Goal: Task Accomplishment & Management: Use online tool/utility

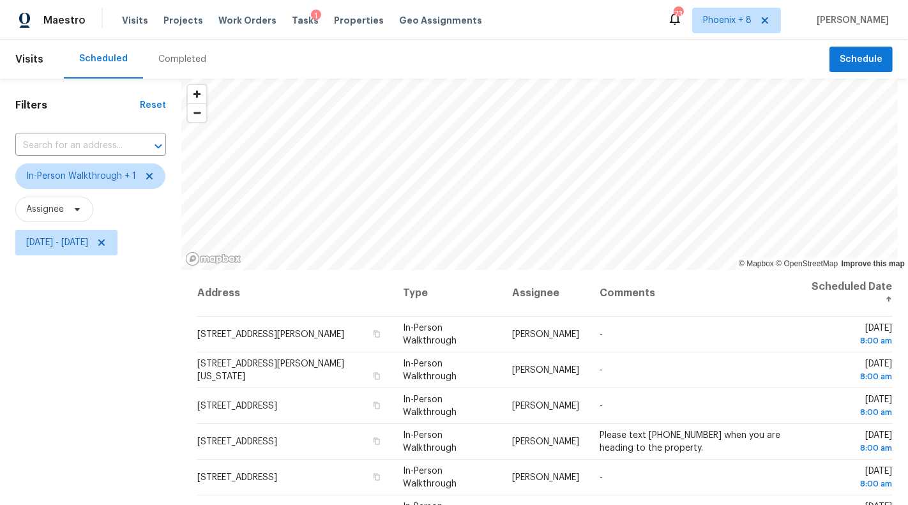
click at [33, 59] on span "Visits" at bounding box center [29, 59] width 28 height 28
click at [296, 22] on span "Tasks" at bounding box center [305, 20] width 27 height 9
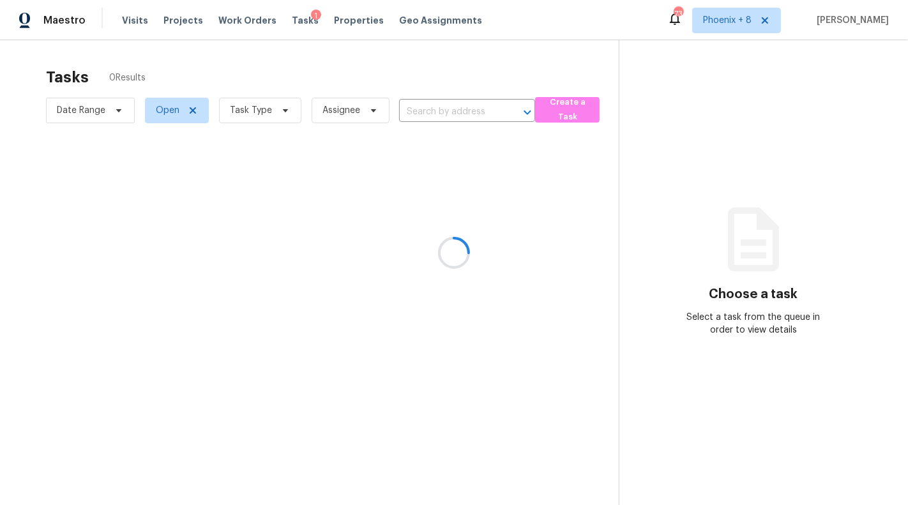
click at [274, 115] on div at bounding box center [454, 252] width 908 height 505
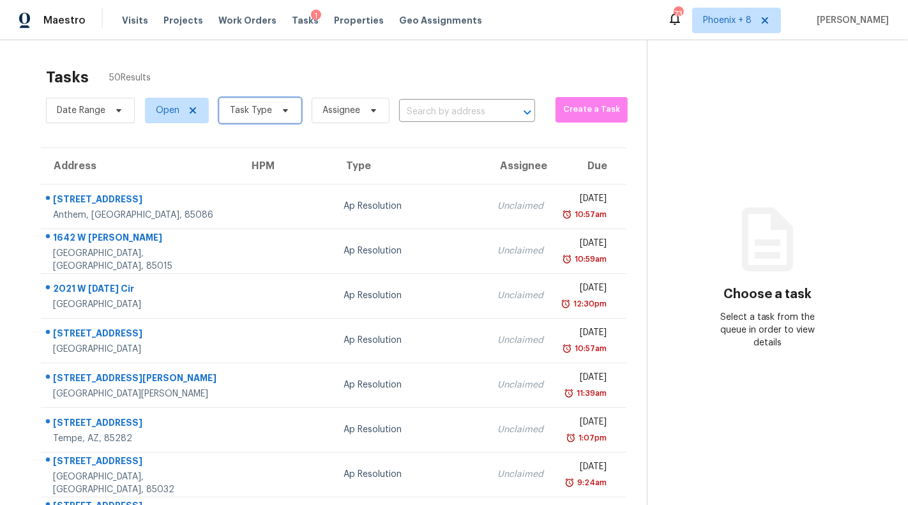
click at [280, 112] on icon at bounding box center [285, 110] width 10 height 10
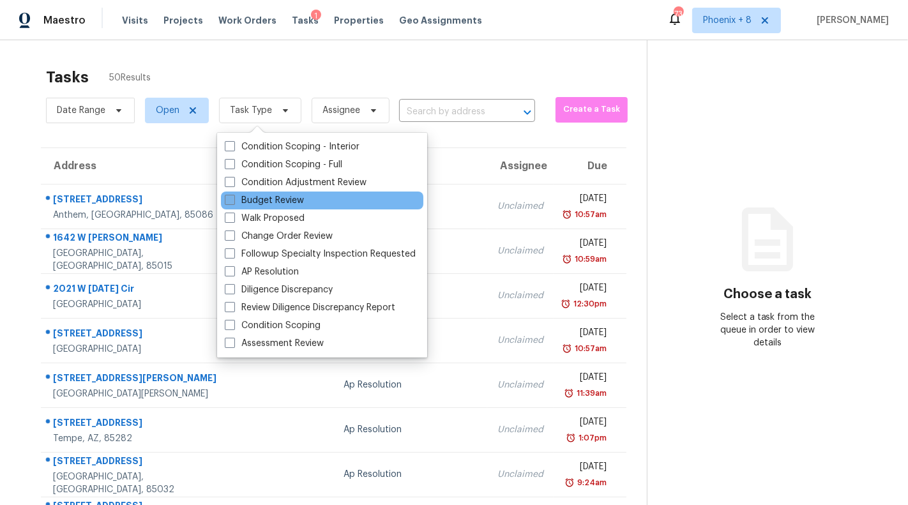
click at [273, 203] on label "Budget Review" at bounding box center [264, 200] width 79 height 13
click at [233, 203] on input "Budget Review" at bounding box center [229, 198] width 8 height 8
checkbox input "true"
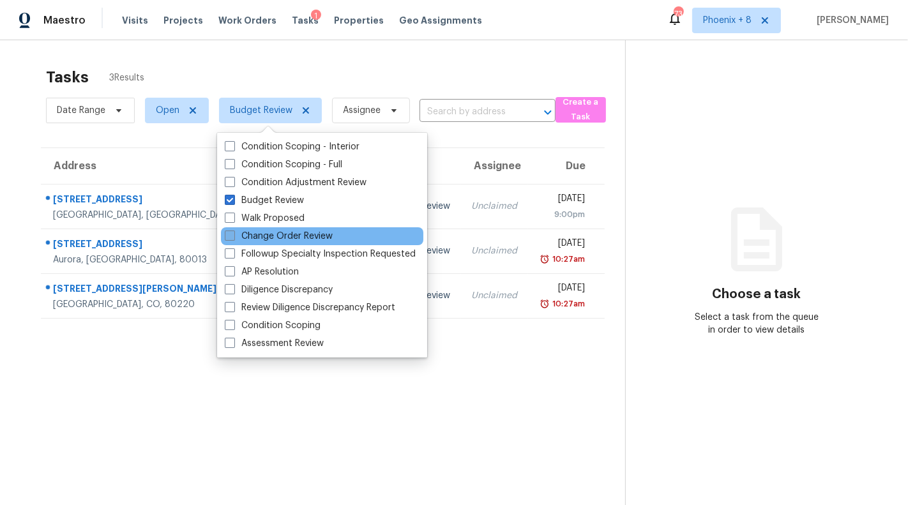
click at [277, 236] on label "Change Order Review" at bounding box center [279, 236] width 108 height 13
click at [233, 236] on input "Change Order Review" at bounding box center [229, 234] width 8 height 8
checkbox input "true"
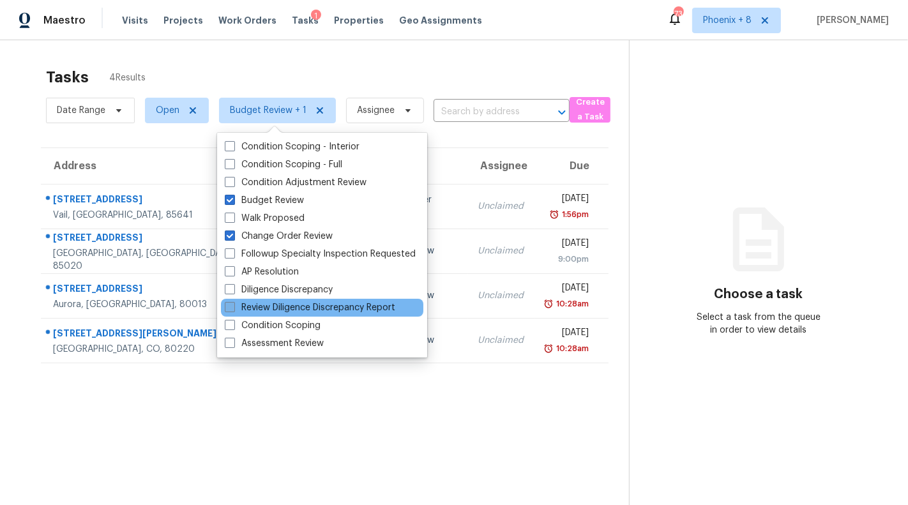
click at [279, 309] on label "Review Diligence Discrepancy Report" at bounding box center [310, 308] width 171 height 13
click at [233, 309] on input "Review Diligence Discrepancy Report" at bounding box center [229, 306] width 8 height 8
checkbox input "true"
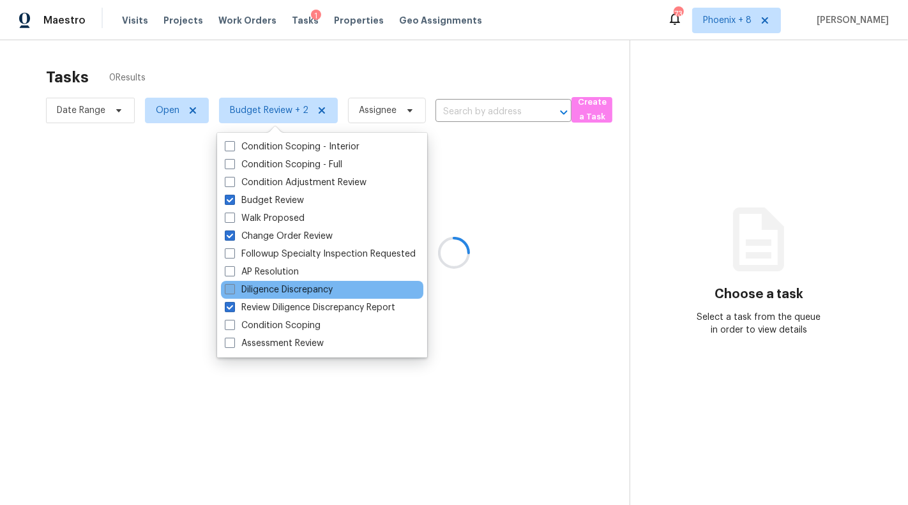
click at [280, 291] on label "Diligence Discrepancy" at bounding box center [279, 290] width 108 height 13
click at [233, 291] on input "Diligence Discrepancy" at bounding box center [229, 288] width 8 height 8
checkbox input "true"
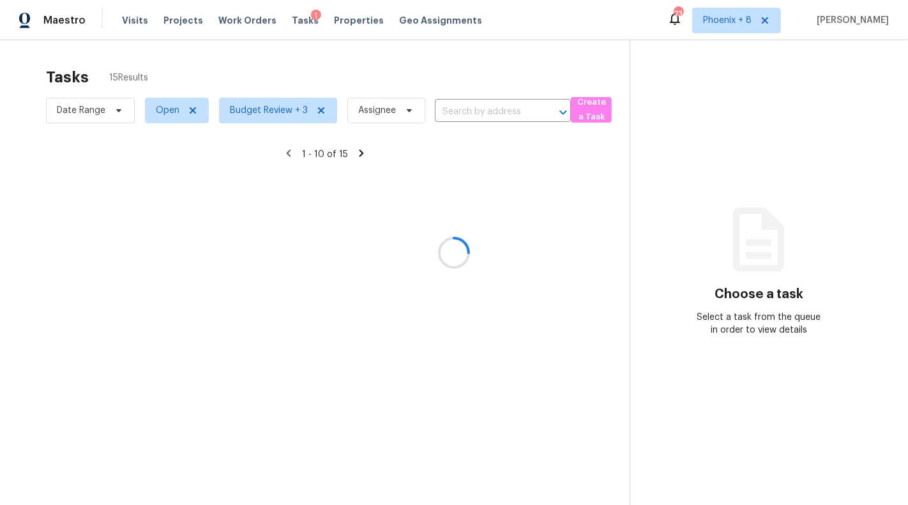
click at [181, 426] on div at bounding box center [454, 252] width 908 height 505
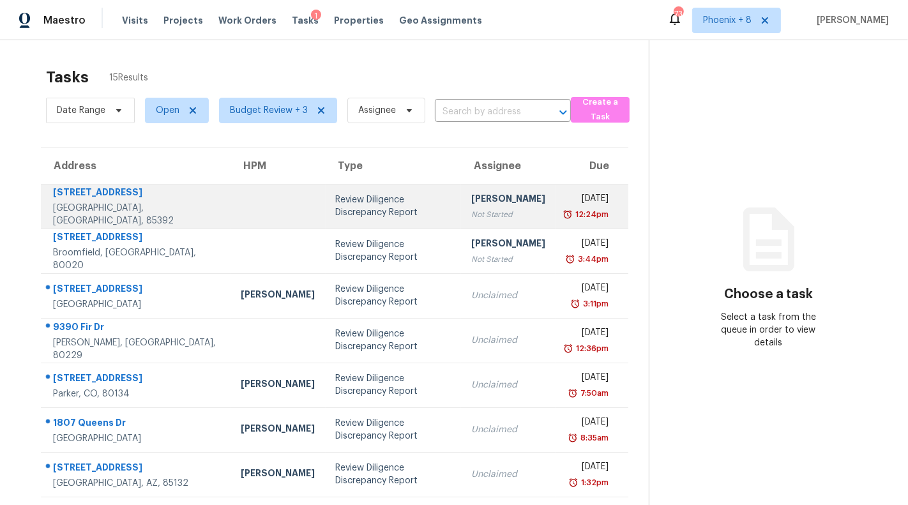
click at [354, 210] on div "Review Diligence Discrepancy Report" at bounding box center [394, 207] width 116 height 26
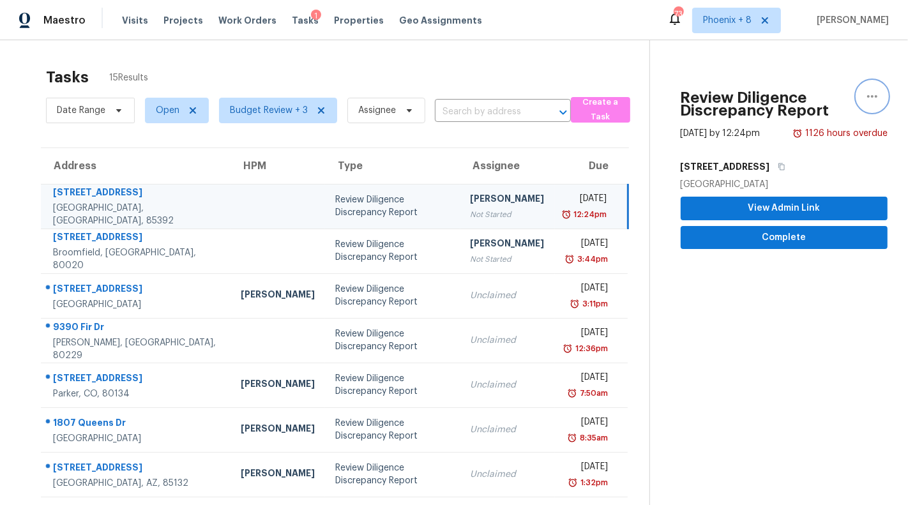
click at [878, 91] on icon "button" at bounding box center [872, 96] width 15 height 15
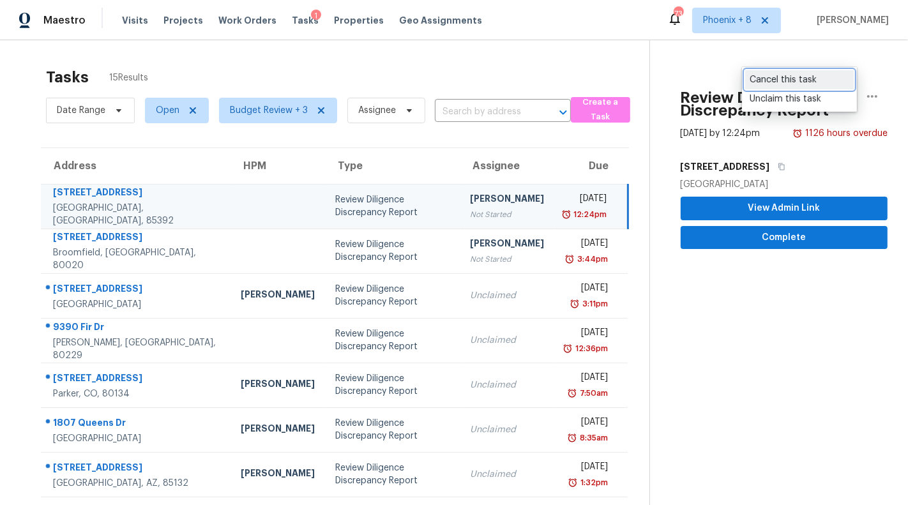
click at [818, 80] on div "Cancel this task" at bounding box center [800, 79] width 100 height 13
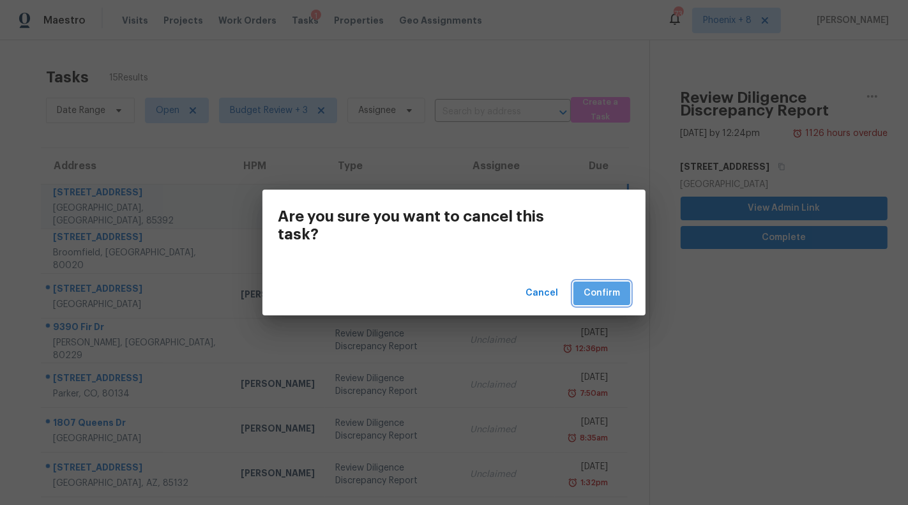
click at [612, 290] on span "Confirm" at bounding box center [602, 294] width 36 height 16
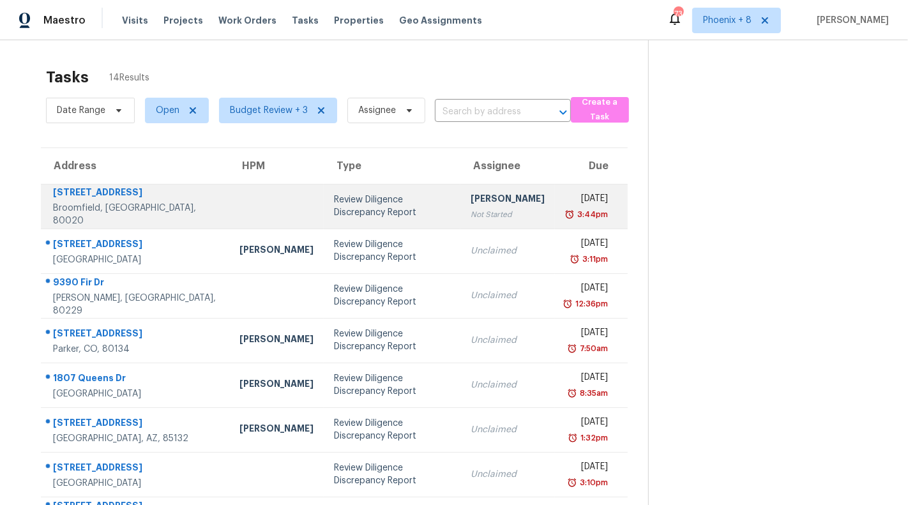
click at [504, 210] on td "Brittani Smith Not Started" at bounding box center [508, 206] width 95 height 45
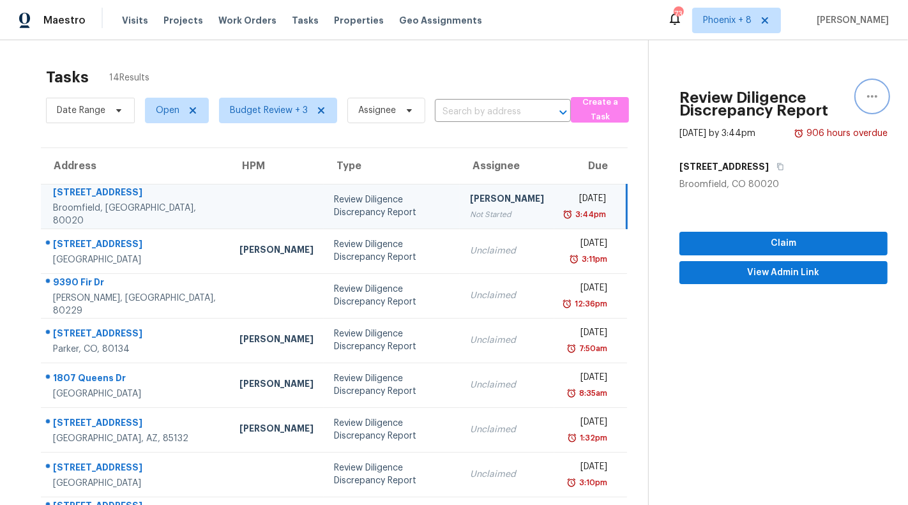
click at [877, 101] on icon "button" at bounding box center [872, 96] width 15 height 15
click at [822, 100] on div "Cancel this task" at bounding box center [800, 99] width 100 height 13
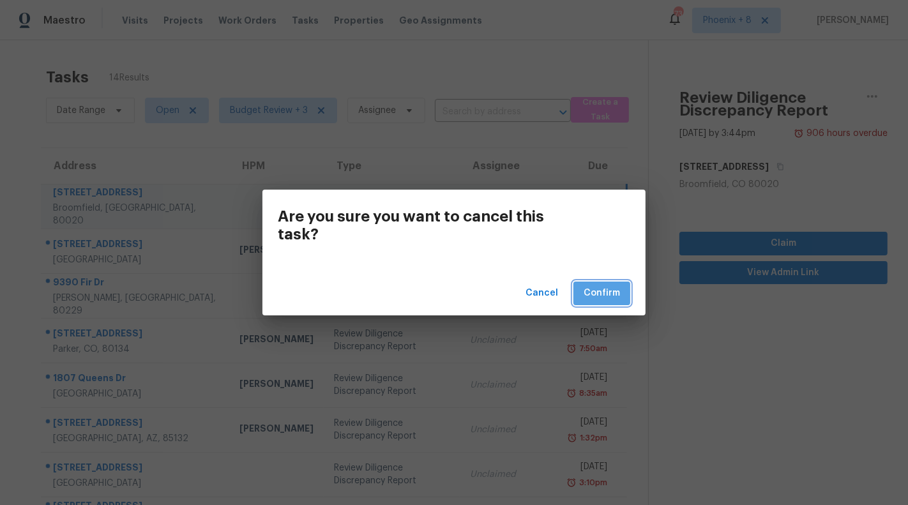
click at [609, 296] on span "Confirm" at bounding box center [602, 294] width 36 height 16
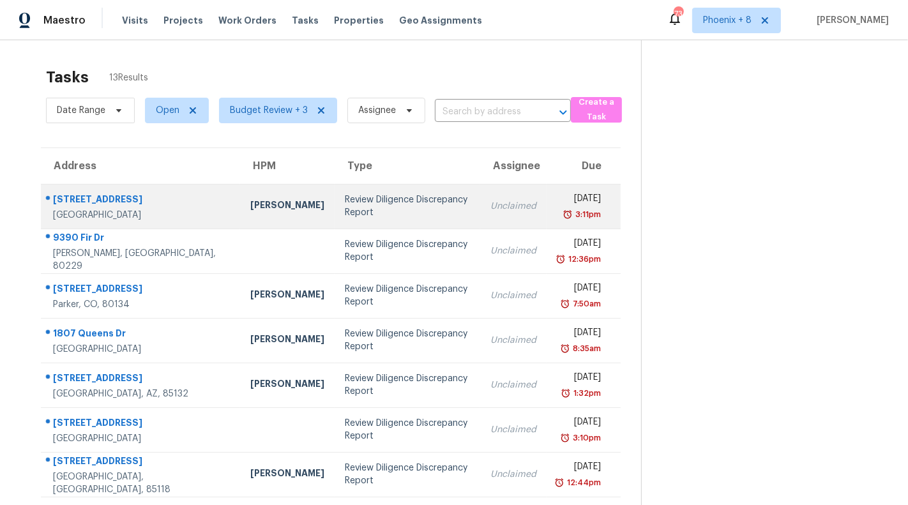
click at [480, 225] on td "Unclaimed" at bounding box center [513, 206] width 66 height 45
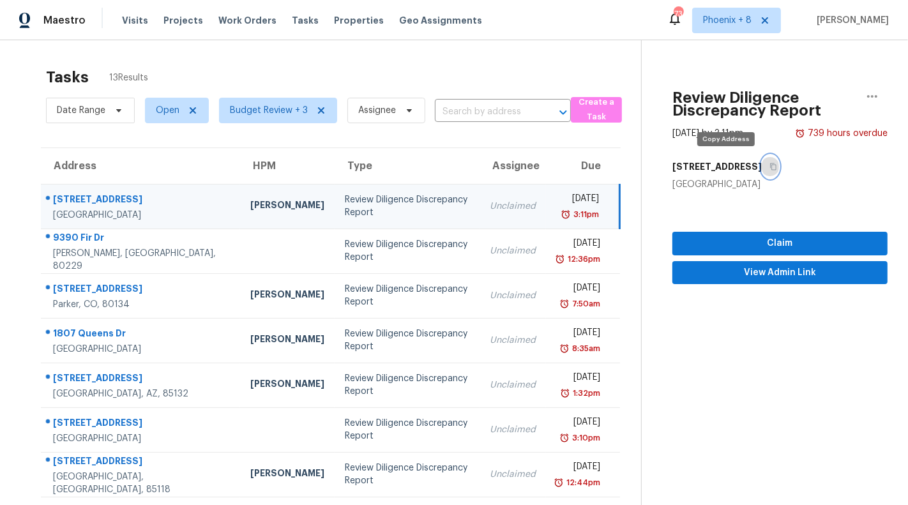
click at [770, 168] on icon "button" at bounding box center [774, 167] width 8 height 8
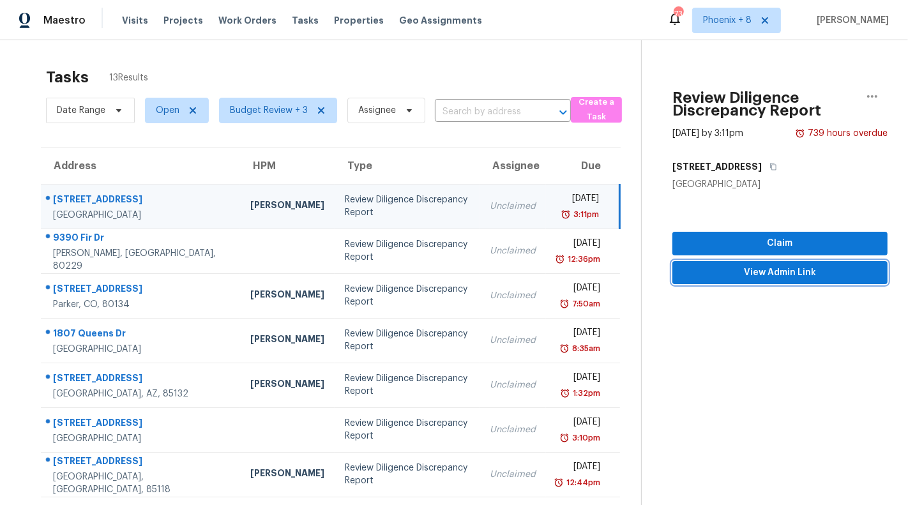
click at [710, 277] on span "View Admin Link" at bounding box center [780, 273] width 195 height 16
click at [488, 213] on td "Unclaimed" at bounding box center [513, 206] width 66 height 45
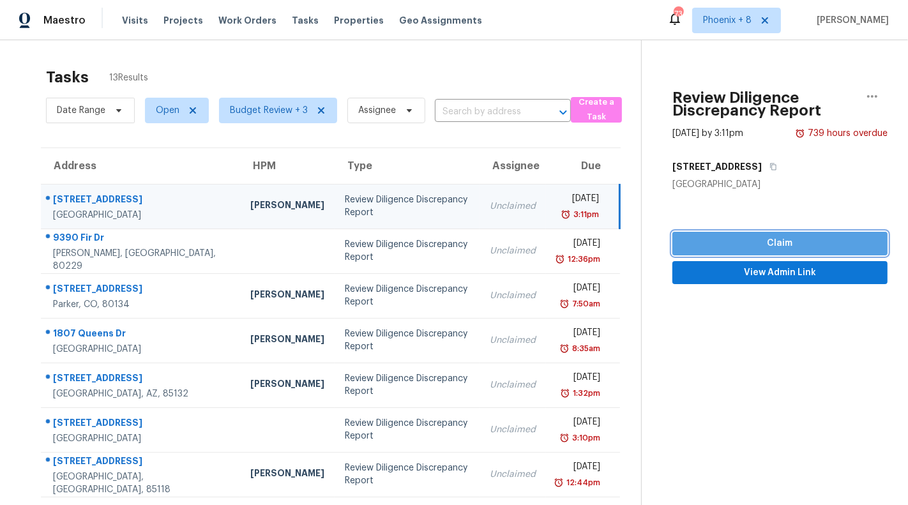
click at [712, 243] on span "Claim" at bounding box center [780, 244] width 195 height 16
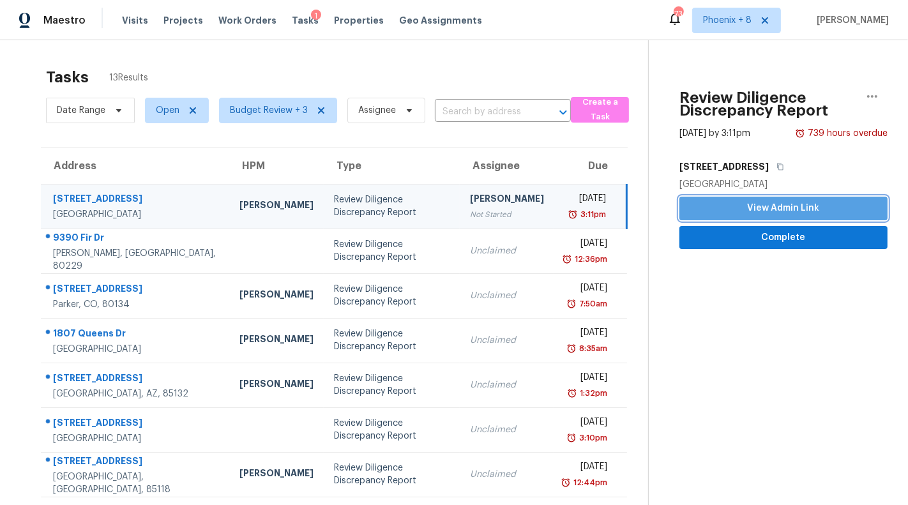
click at [725, 212] on span "View Admin Link" at bounding box center [784, 209] width 188 height 16
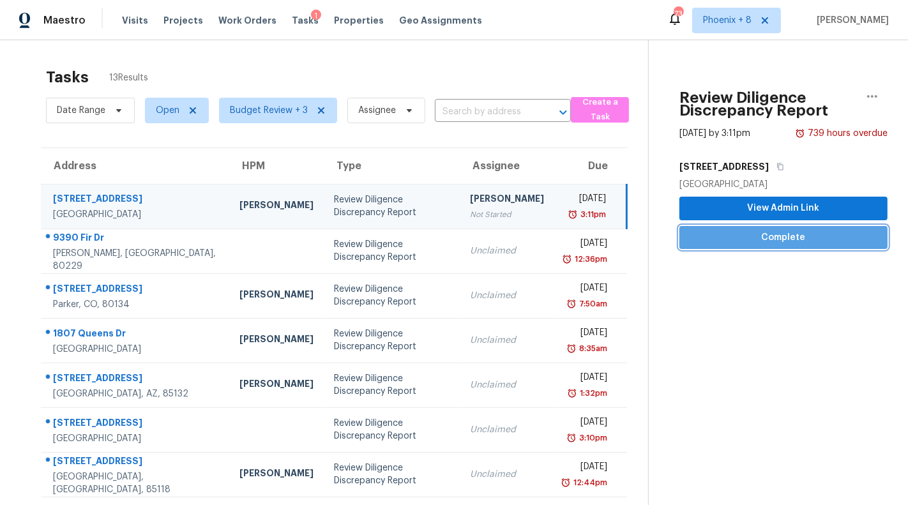
click at [753, 237] on span "Complete" at bounding box center [784, 238] width 188 height 16
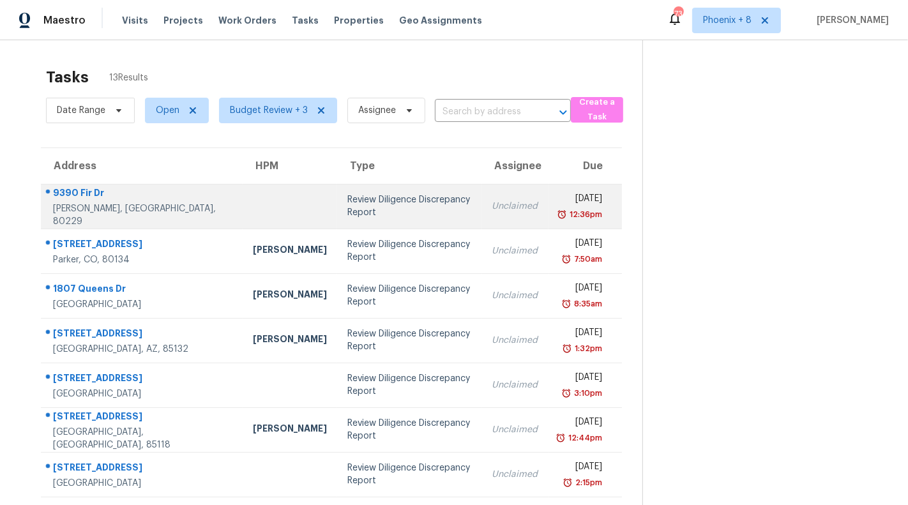
click at [482, 217] on td "Unclaimed" at bounding box center [515, 206] width 66 height 45
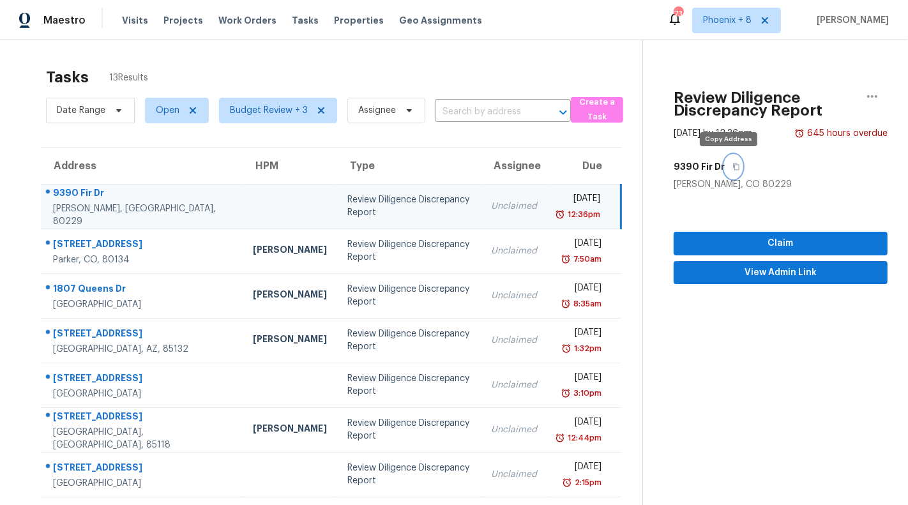
click at [734, 165] on icon "button" at bounding box center [737, 167] width 6 height 7
click at [754, 244] on span "Claim" at bounding box center [781, 244] width 194 height 16
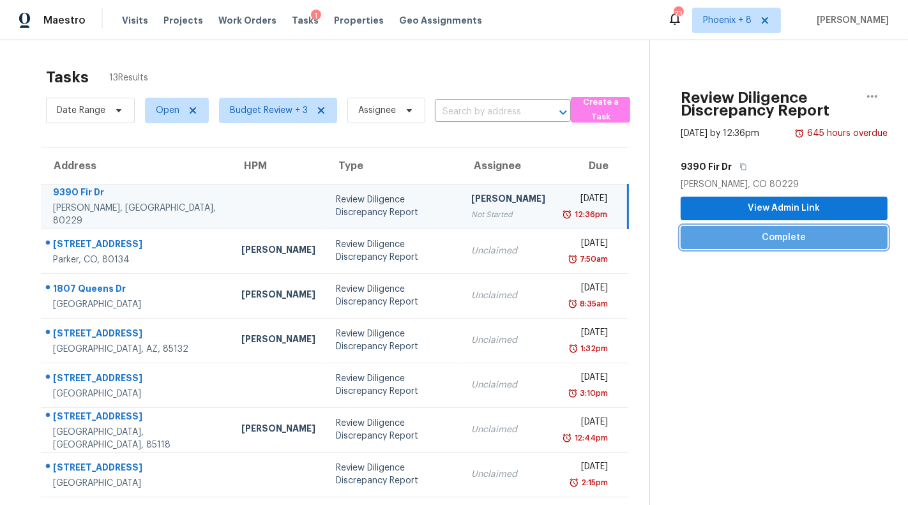
click at [785, 240] on span "Complete" at bounding box center [784, 238] width 187 height 16
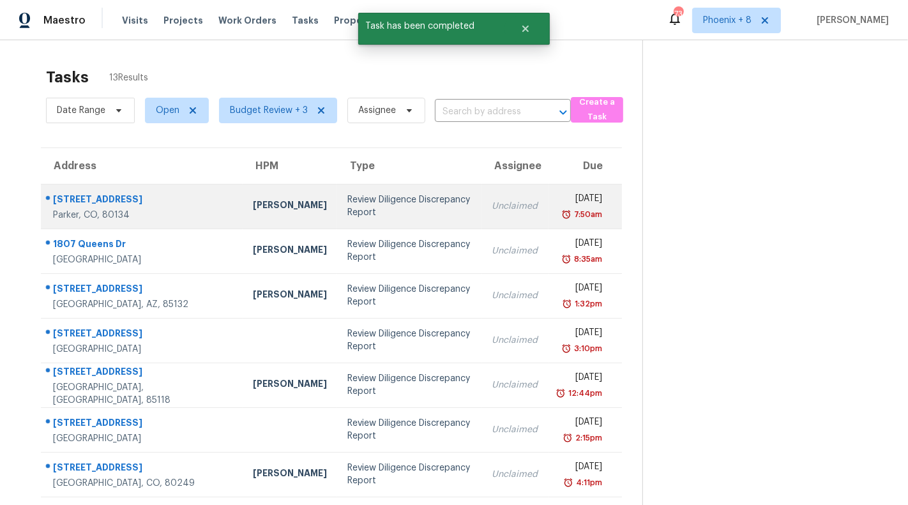
click at [429, 199] on div "Review Diligence Discrepancy Report" at bounding box center [410, 207] width 124 height 26
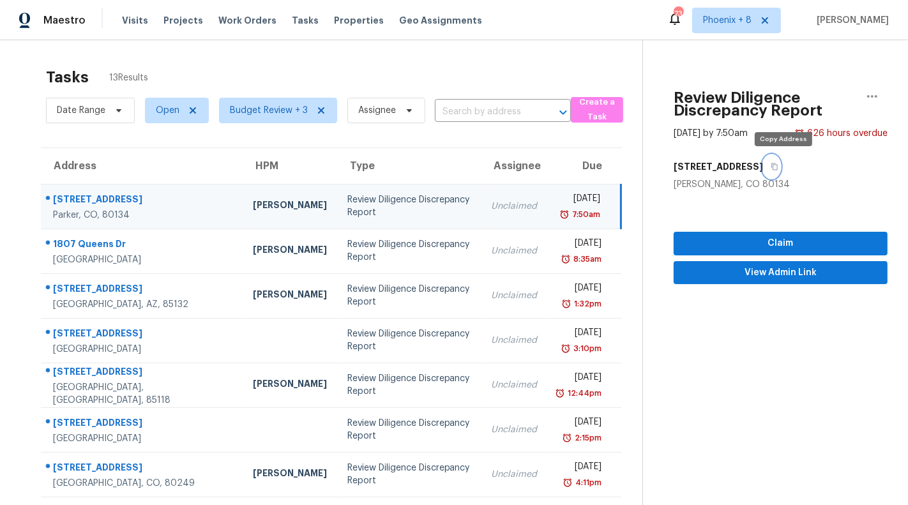
click at [779, 164] on icon "button" at bounding box center [775, 167] width 6 height 7
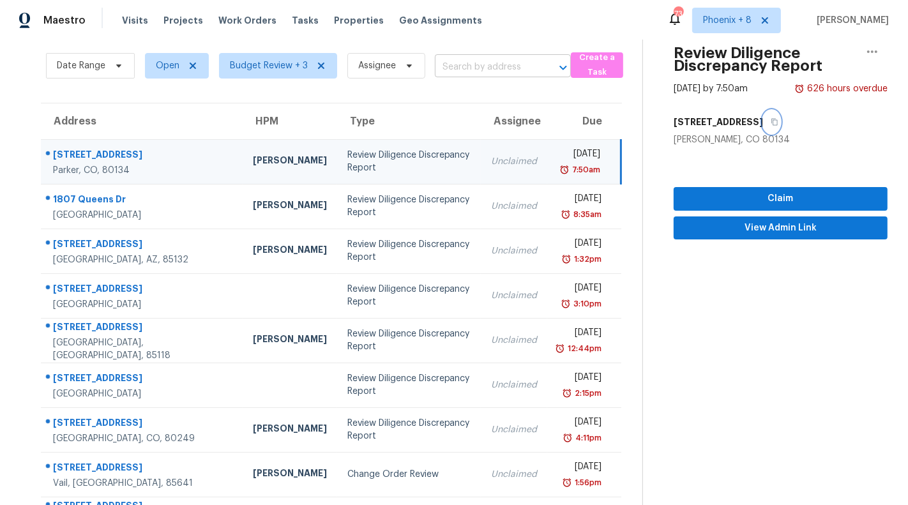
scroll to position [49, 0]
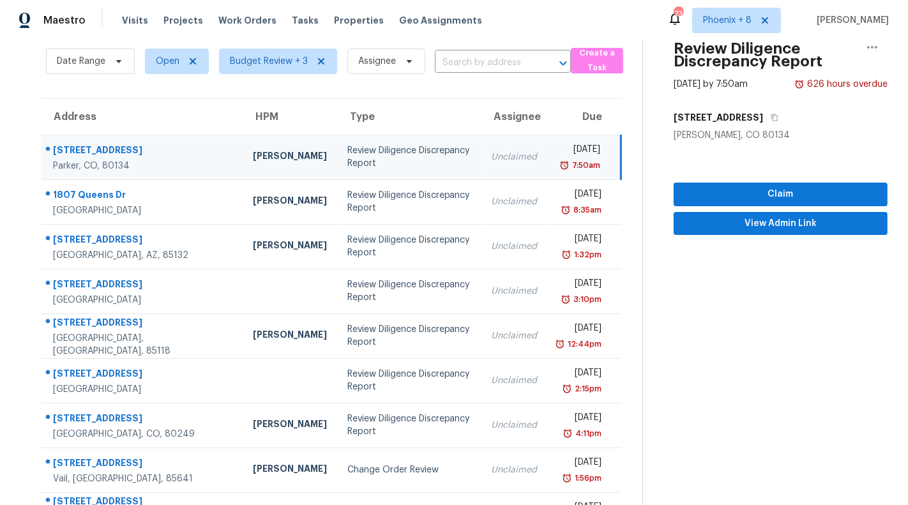
click at [413, 155] on div "Review Diligence Discrepancy Report" at bounding box center [410, 157] width 124 height 26
click at [779, 118] on icon "button" at bounding box center [775, 117] width 6 height 7
click at [773, 194] on span "Claim" at bounding box center [781, 195] width 194 height 16
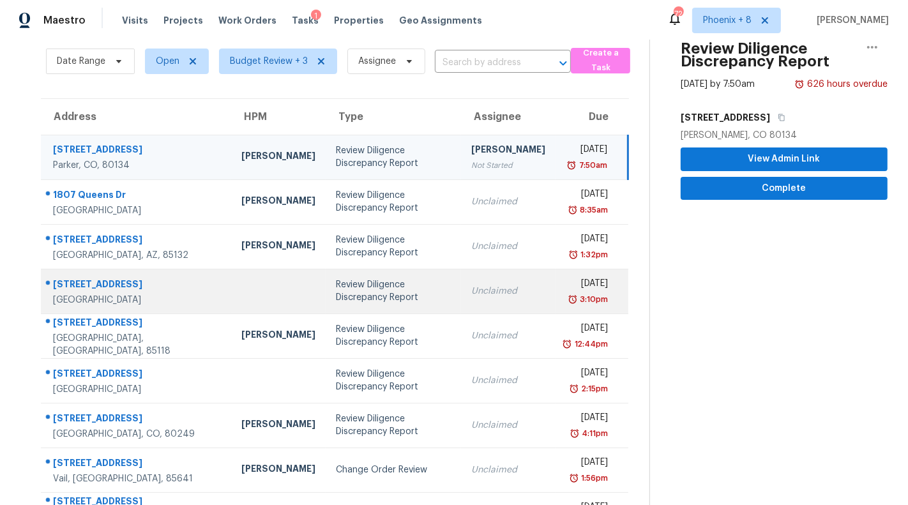
scroll to position [0, 0]
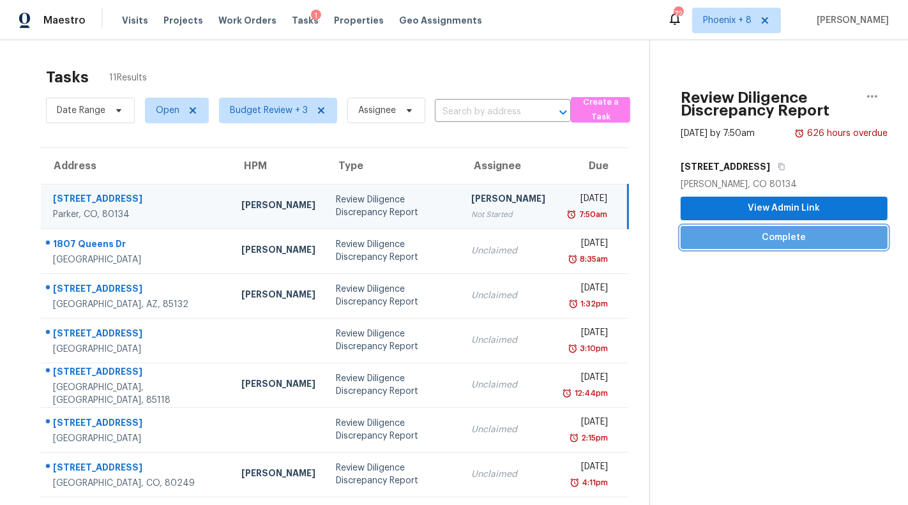
click at [716, 240] on span "Complete" at bounding box center [784, 238] width 187 height 16
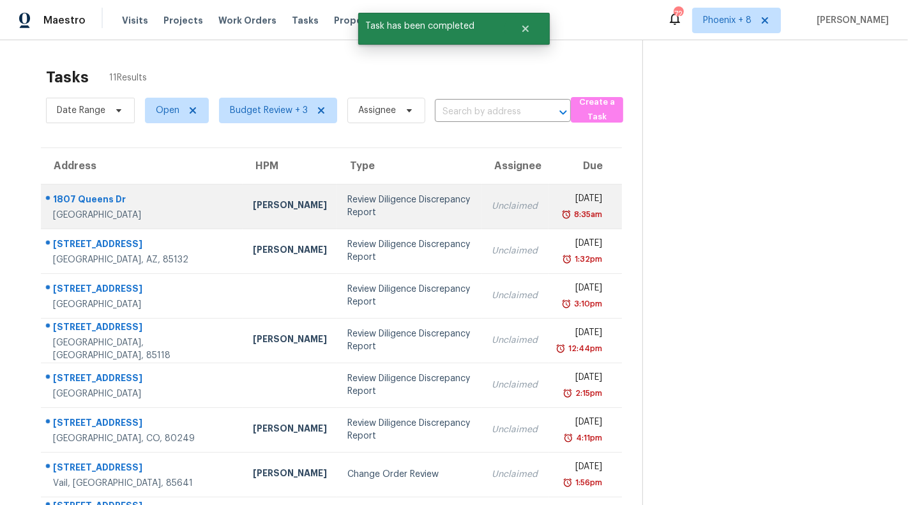
click at [414, 215] on div "Review Diligence Discrepancy Report" at bounding box center [410, 207] width 124 height 26
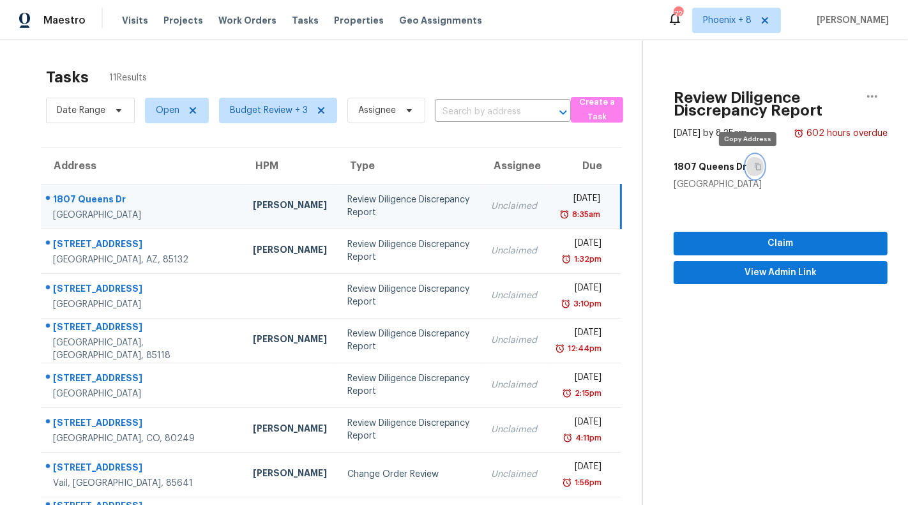
click at [754, 163] on button "button" at bounding box center [755, 166] width 17 height 23
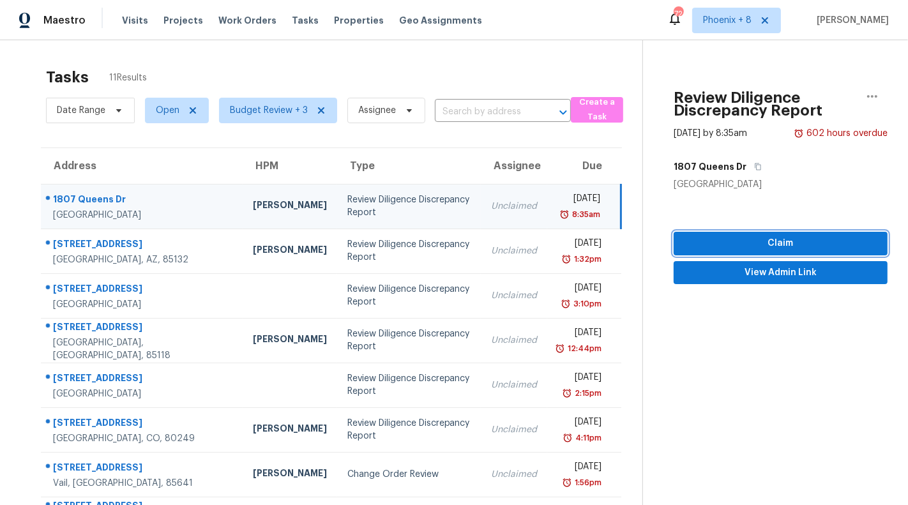
click at [696, 241] on span "Claim" at bounding box center [781, 244] width 194 height 16
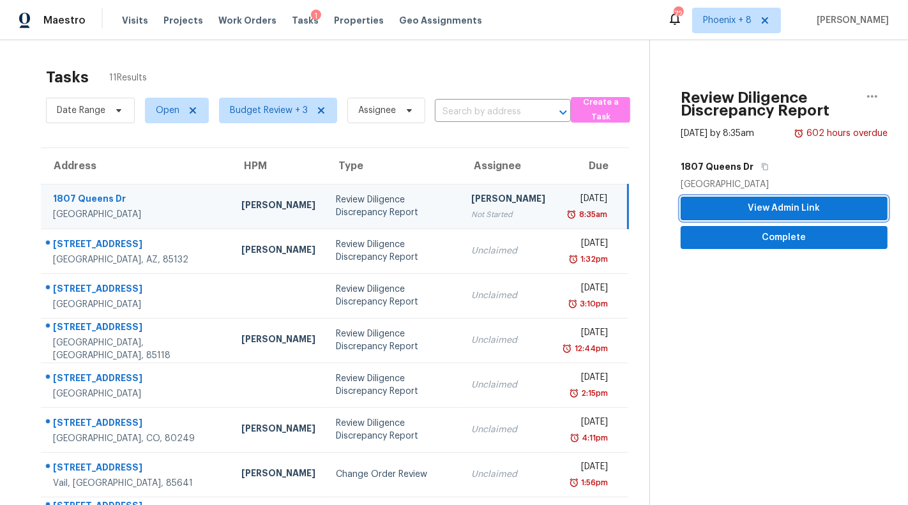
click at [751, 203] on span "View Admin Link" at bounding box center [784, 209] width 187 height 16
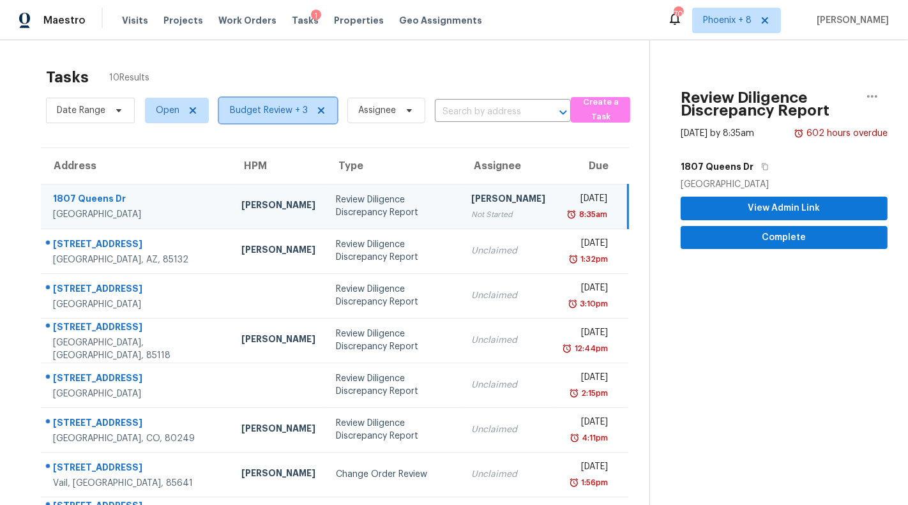
click at [277, 111] on span "Budget Review + 3" at bounding box center [269, 110] width 78 height 13
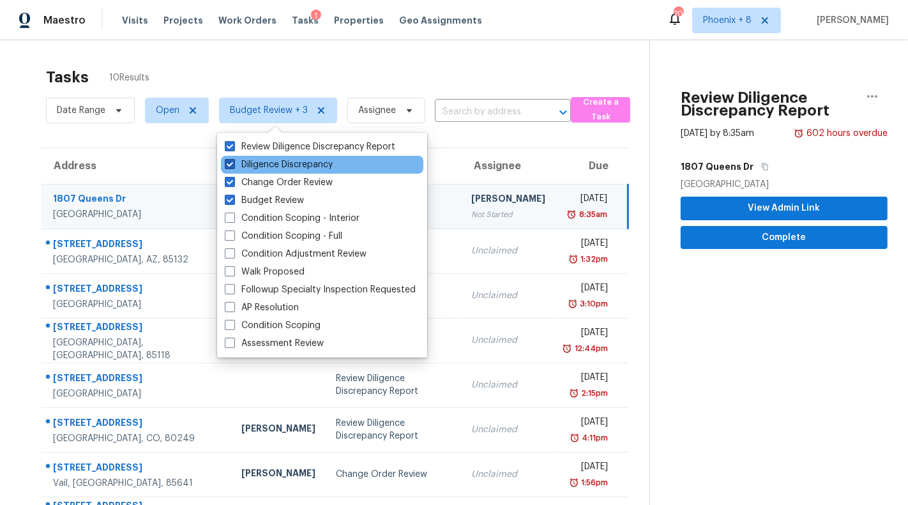
click at [284, 164] on label "Diligence Discrepancy" at bounding box center [279, 164] width 108 height 13
click at [233, 164] on input "Diligence Discrepancy" at bounding box center [229, 162] width 8 height 8
checkbox input "false"
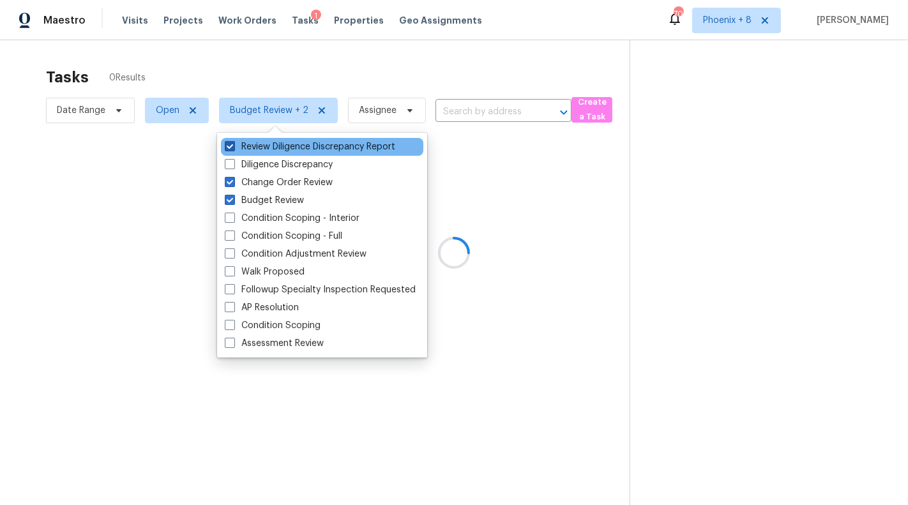
click at [285, 148] on label "Review Diligence Discrepancy Report" at bounding box center [310, 147] width 171 height 13
click at [233, 148] on input "Review Diligence Discrepancy Report" at bounding box center [229, 145] width 8 height 8
checkbox input "false"
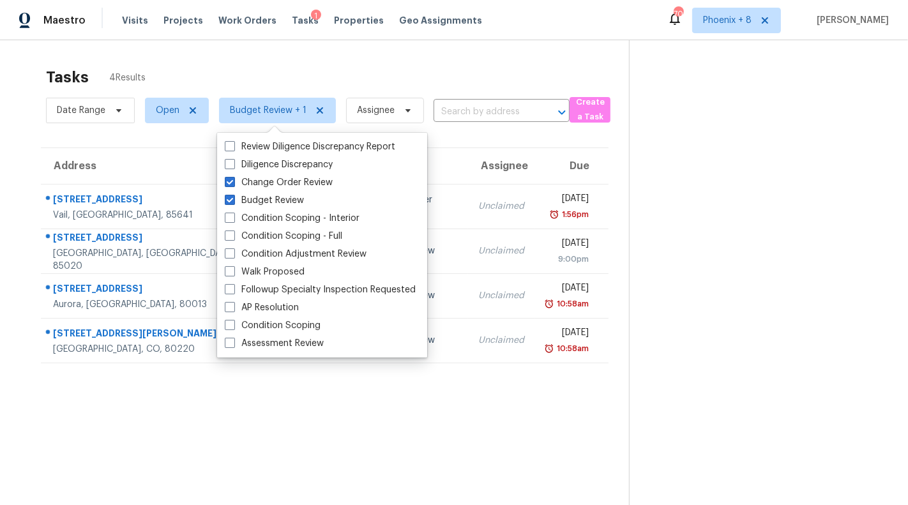
click at [429, 46] on div "Tasks 4 Results Date Range Open Budget Review + 1 Assignee ​ Create a Task Addr…" at bounding box center [454, 292] width 908 height 505
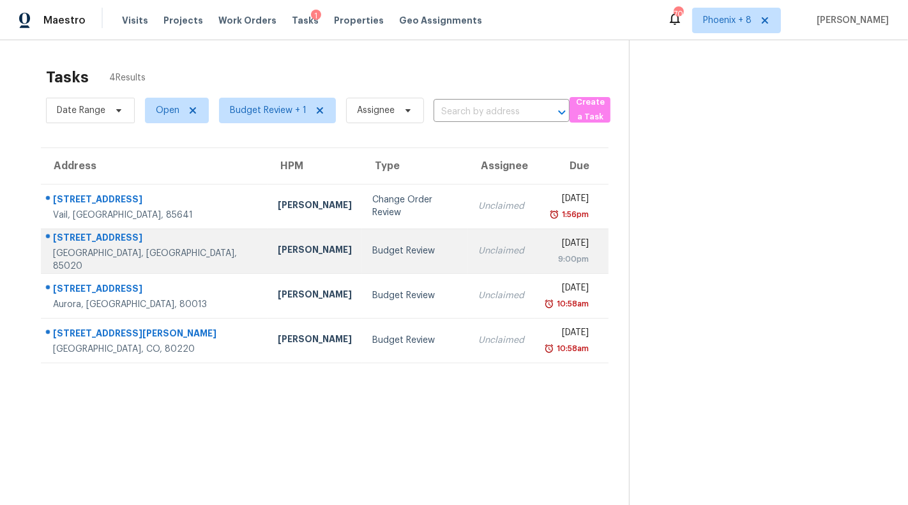
click at [412, 245] on div "Budget Review" at bounding box center [415, 251] width 86 height 13
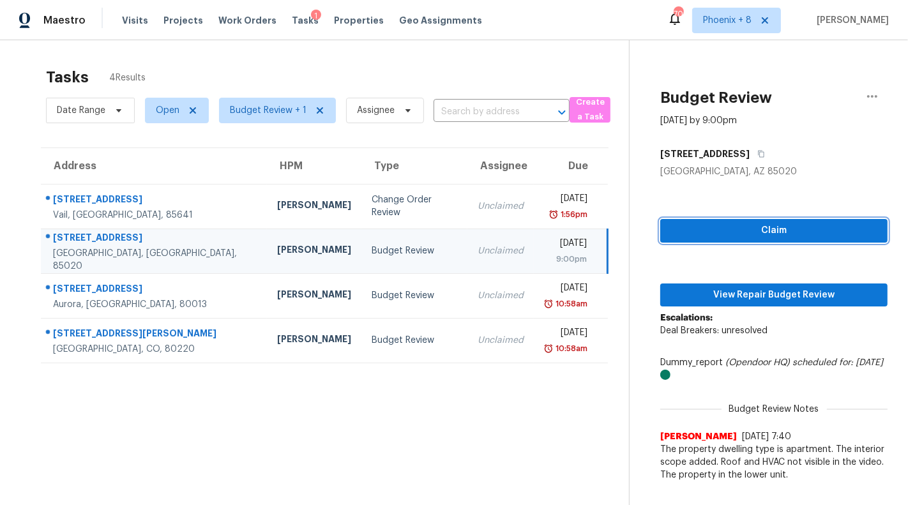
click at [701, 234] on span "Claim" at bounding box center [774, 231] width 207 height 16
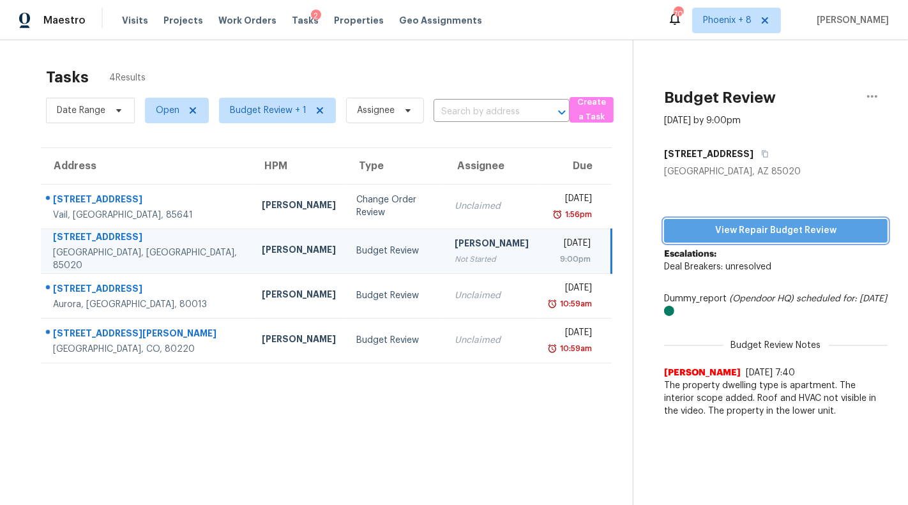
click at [725, 235] on span "View Repair Budget Review" at bounding box center [776, 231] width 203 height 16
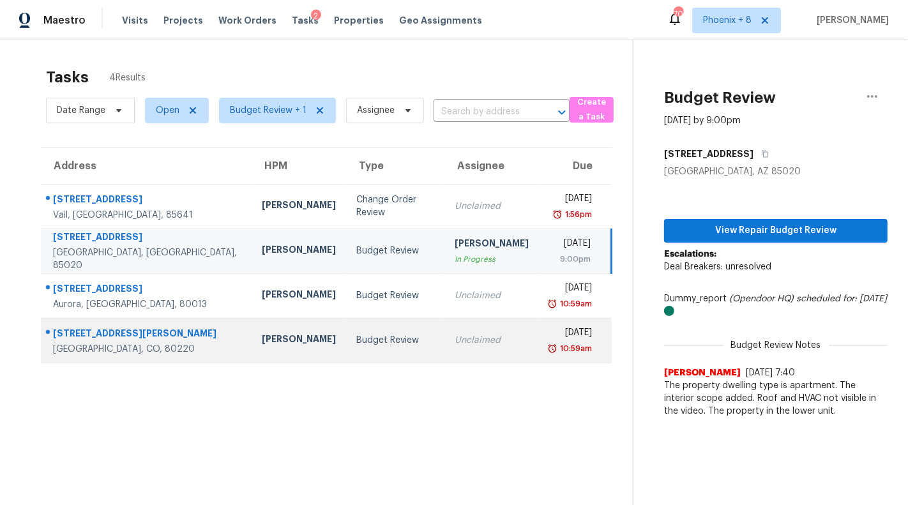
scroll to position [40, 0]
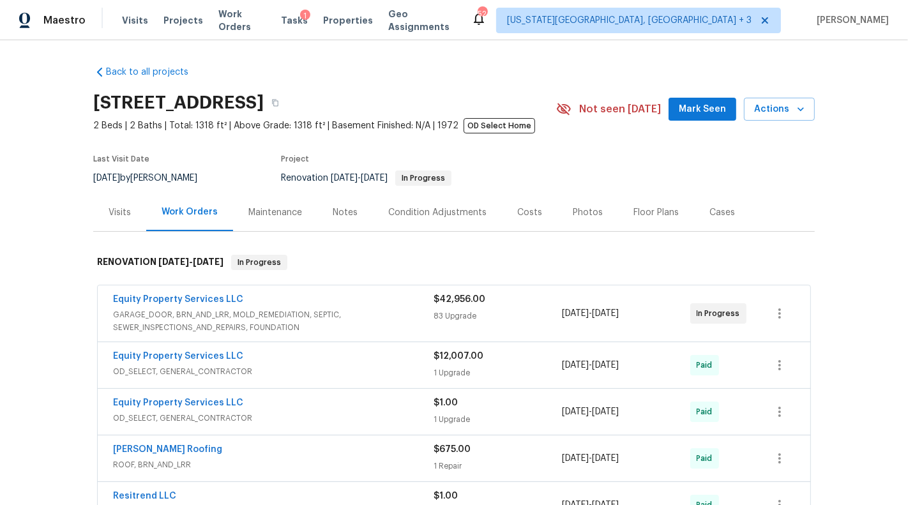
click at [526, 216] on div "Costs" at bounding box center [529, 212] width 25 height 13
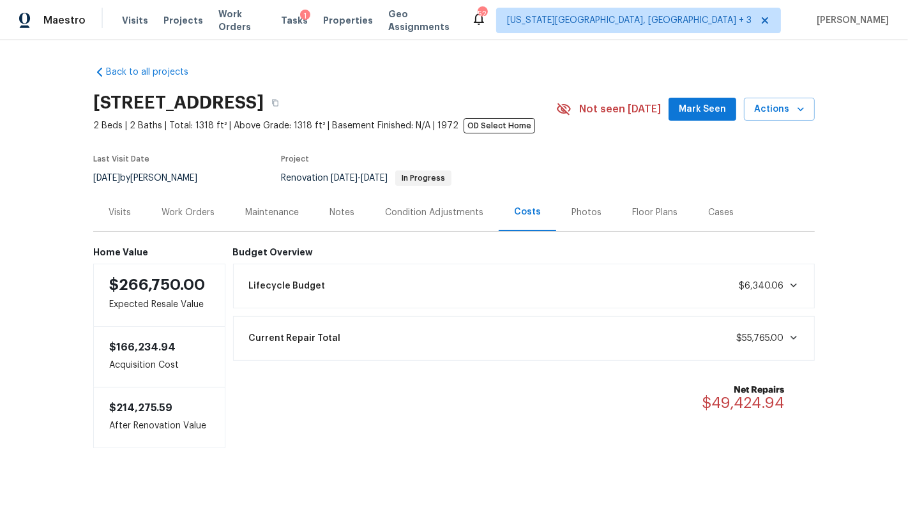
click at [199, 218] on div "Work Orders" at bounding box center [188, 212] width 53 height 13
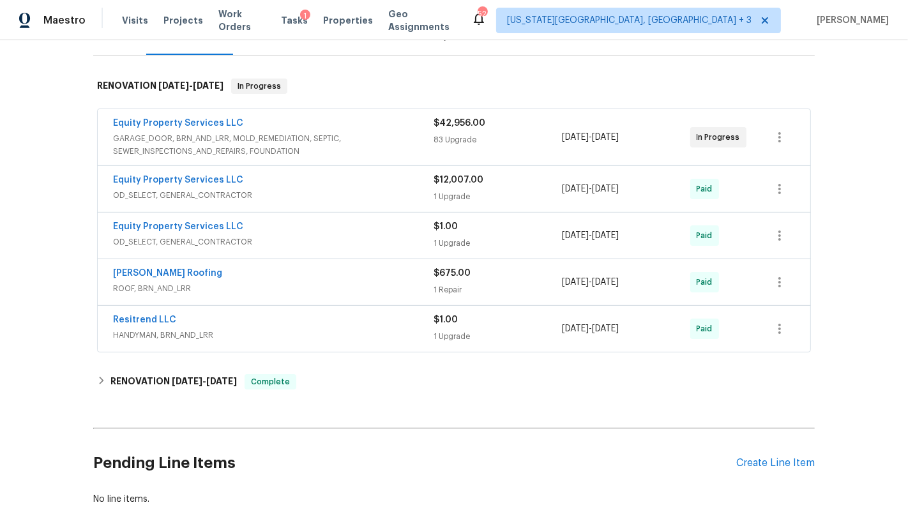
scroll to position [178, 0]
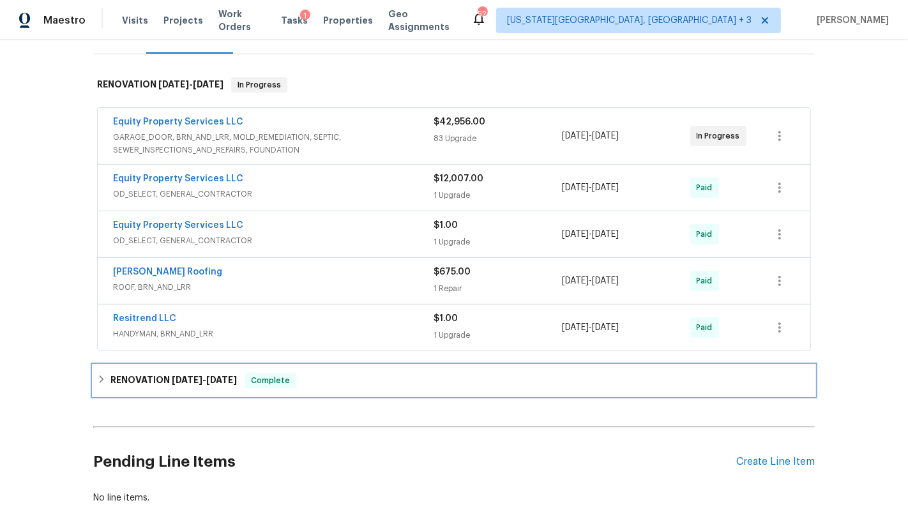
click at [228, 377] on span "[DATE]" at bounding box center [221, 380] width 31 height 9
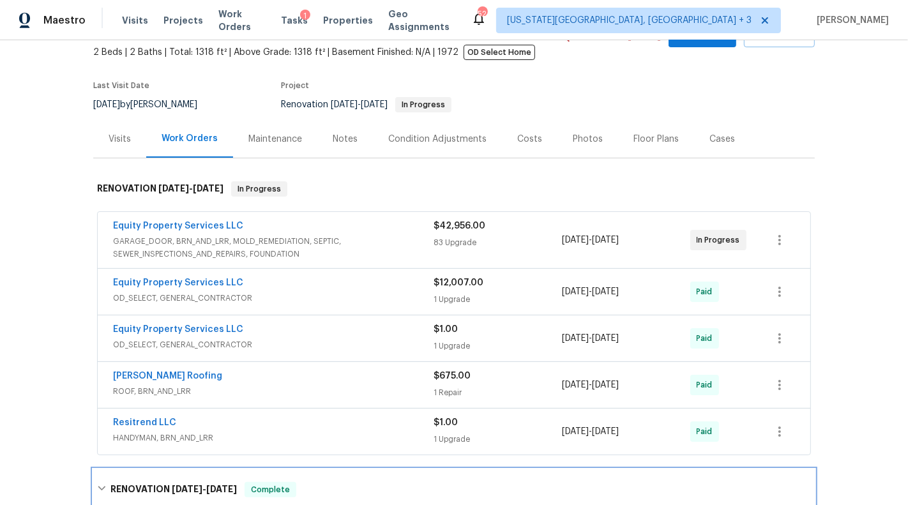
scroll to position [12, 0]
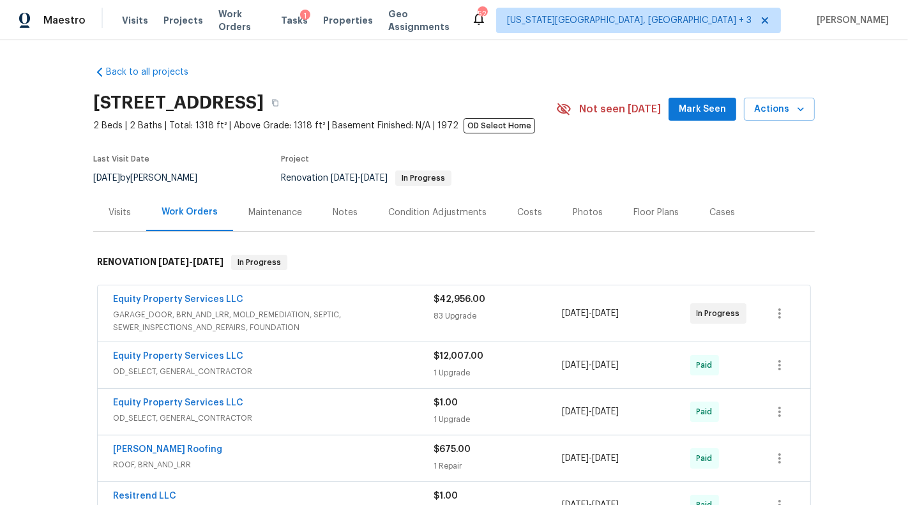
click at [341, 215] on div "Notes" at bounding box center [345, 212] width 25 height 13
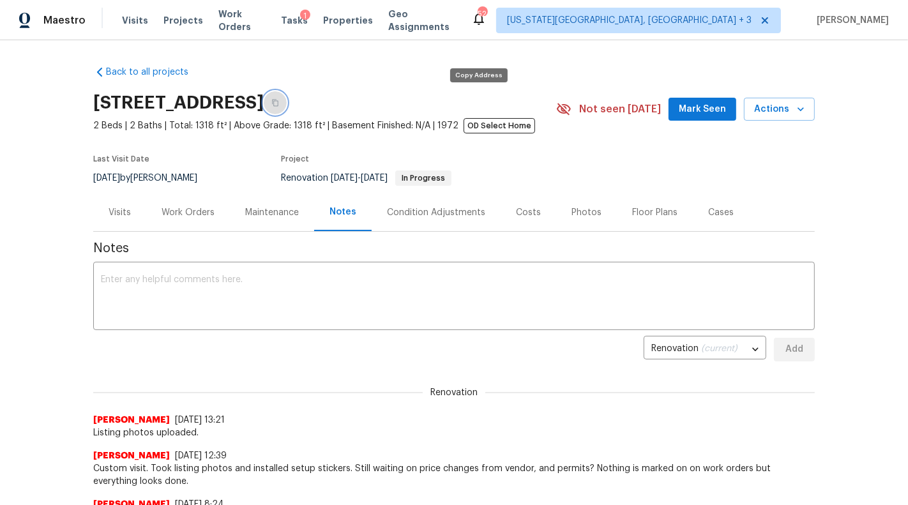
click at [287, 102] on button "button" at bounding box center [275, 102] width 23 height 23
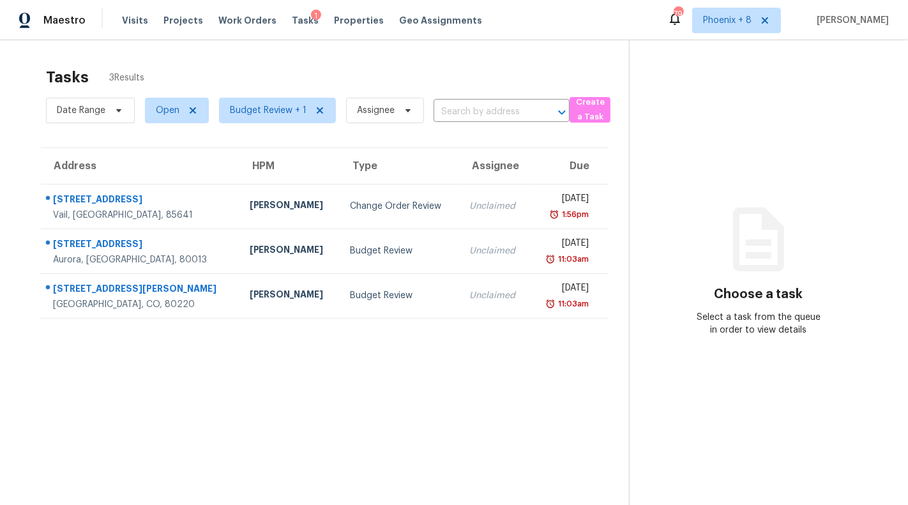
scroll to position [40, 0]
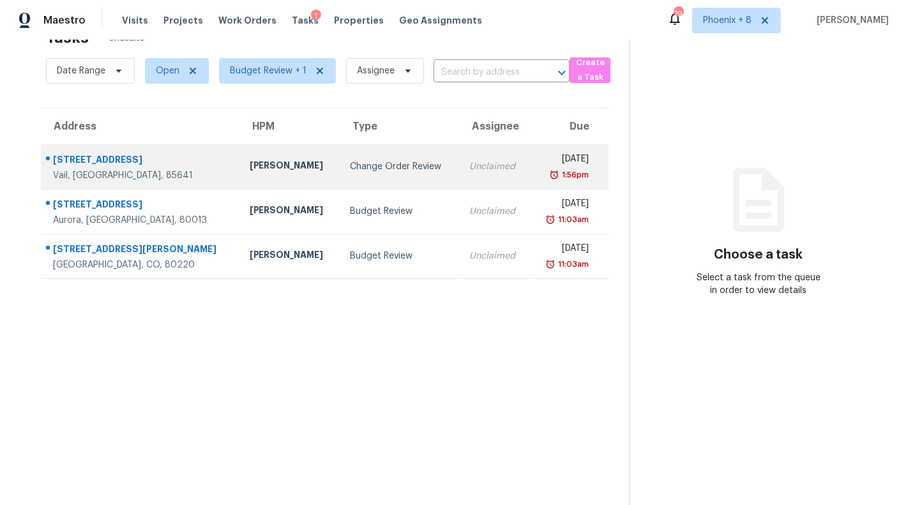
click at [249, 180] on td "[PERSON_NAME]" at bounding box center [290, 166] width 101 height 45
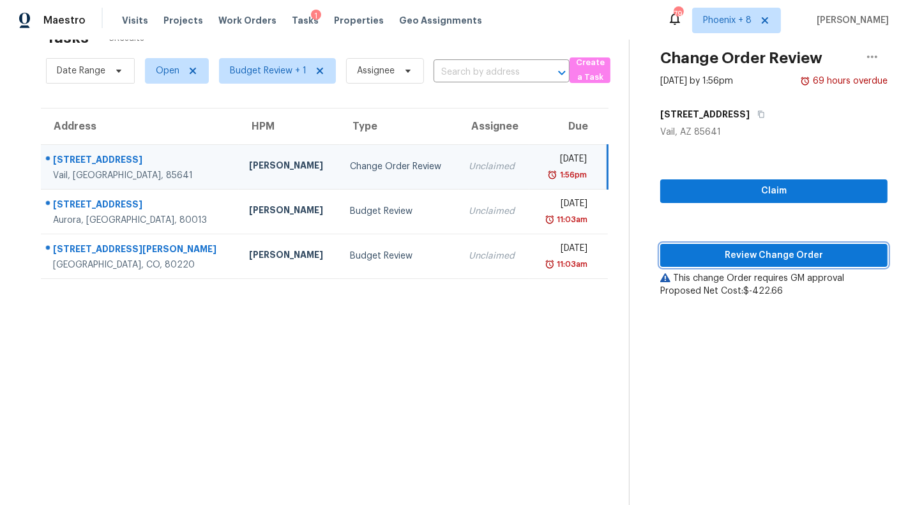
click at [744, 261] on span "Review Change Order" at bounding box center [774, 256] width 207 height 16
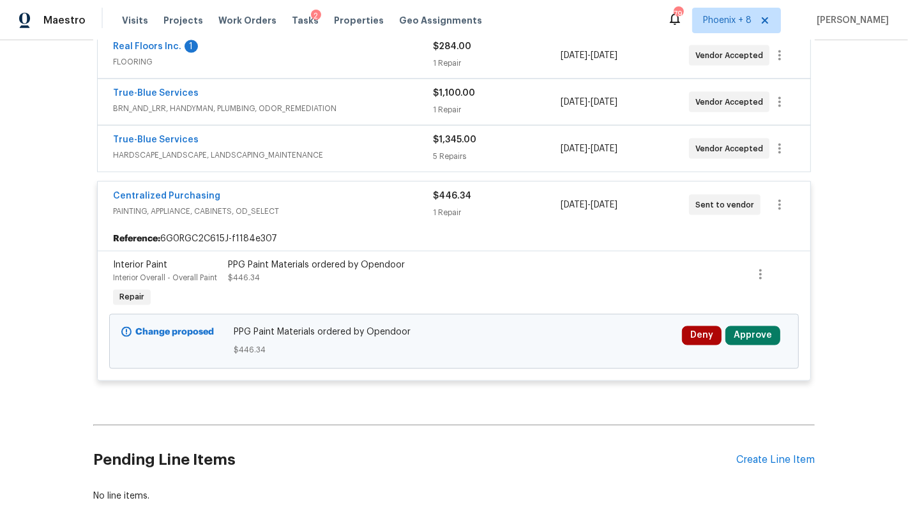
scroll to position [1861, 0]
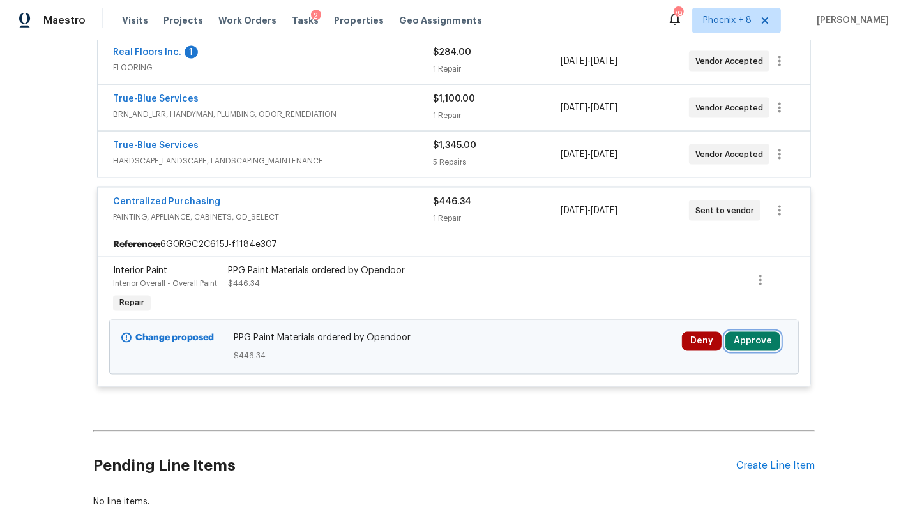
click at [745, 338] on button "Approve" at bounding box center [753, 341] width 55 height 19
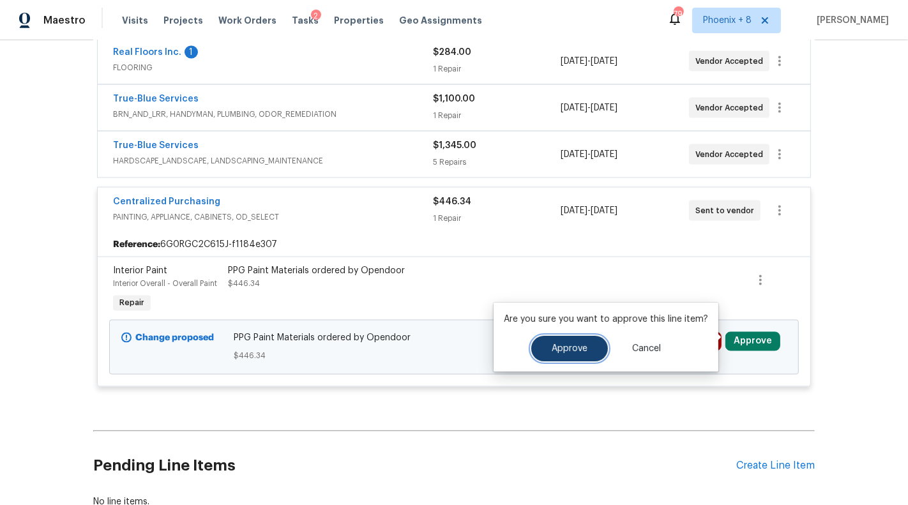
click at [573, 352] on span "Approve" at bounding box center [570, 349] width 36 height 10
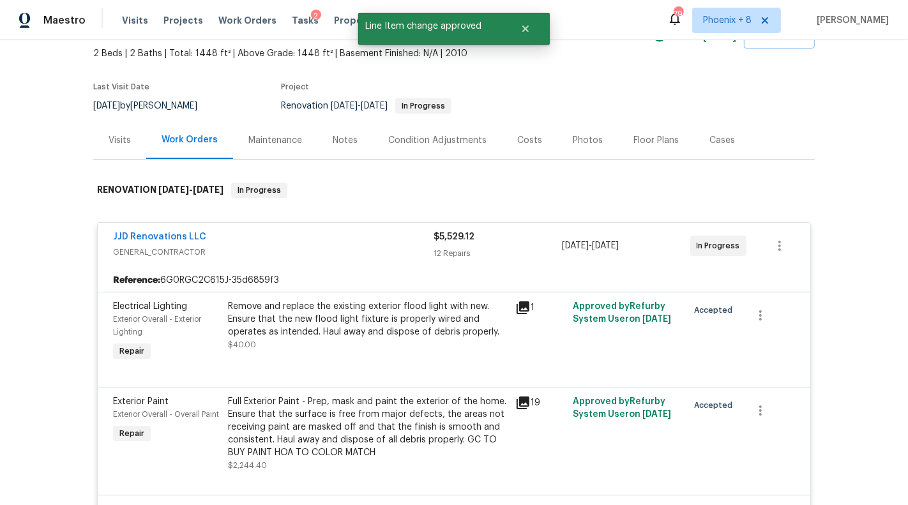
scroll to position [0, 0]
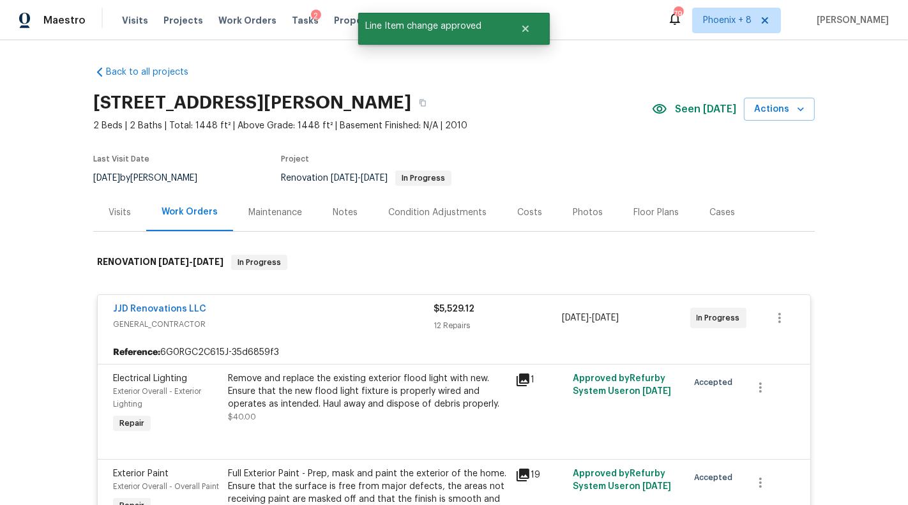
click at [294, 15] on div "Tasks 2" at bounding box center [305, 20] width 27 height 13
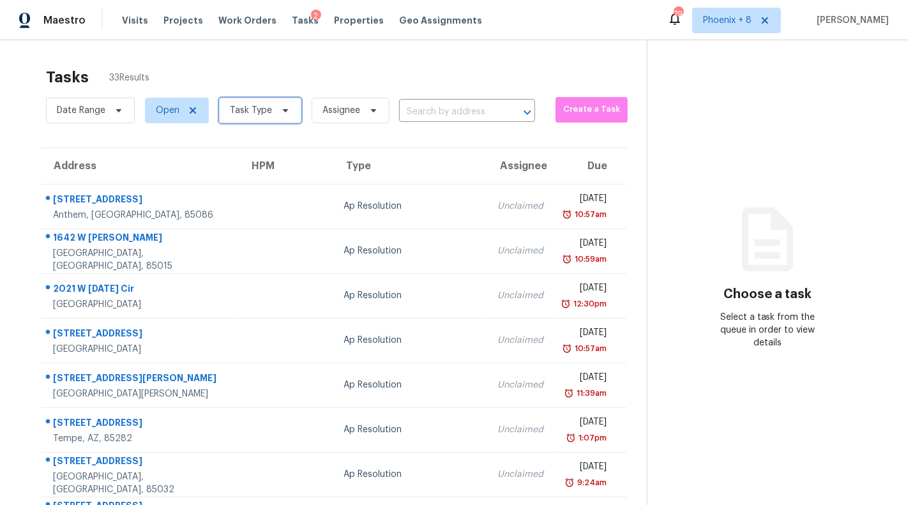
click at [266, 114] on span "Task Type" at bounding box center [251, 110] width 42 height 13
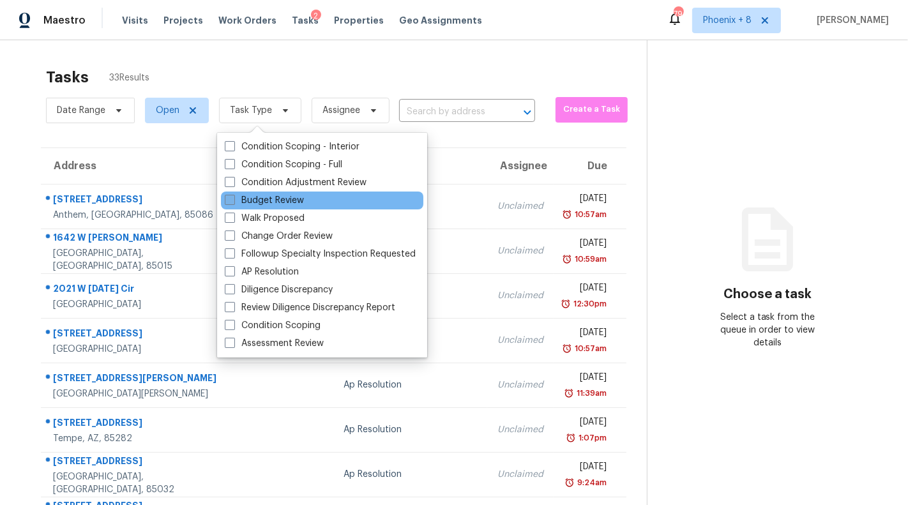
click at [279, 201] on label "Budget Review" at bounding box center [264, 200] width 79 height 13
click at [233, 201] on input "Budget Review" at bounding box center [229, 198] width 8 height 8
checkbox input "true"
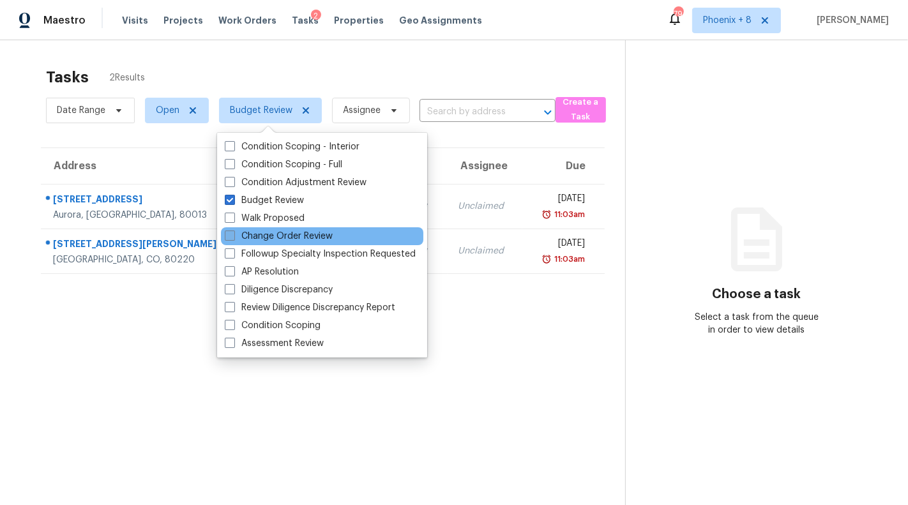
click at [283, 237] on label "Change Order Review" at bounding box center [279, 236] width 108 height 13
click at [233, 237] on input "Change Order Review" at bounding box center [229, 234] width 8 height 8
checkbox input "true"
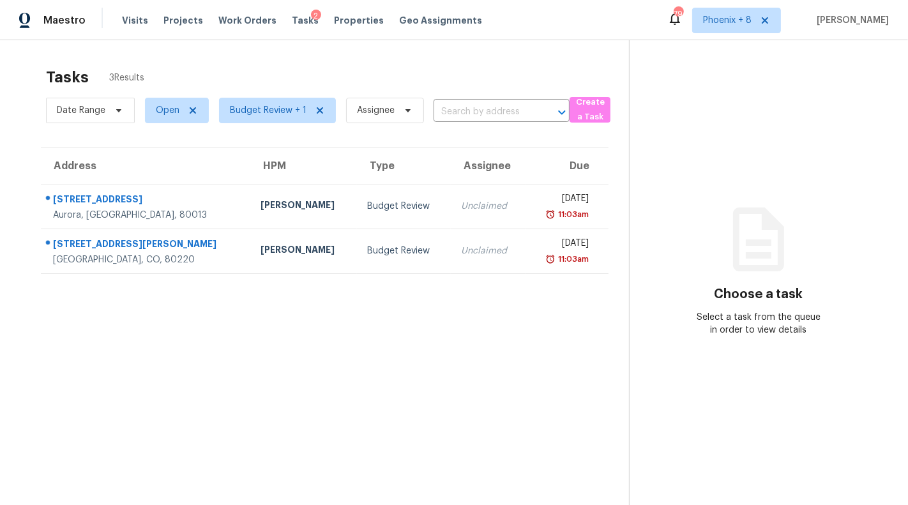
click at [93, 391] on section "Tasks 3 Results Date Range Open Budget Review + 1 Assignee ​ Create a Task Addr…" at bounding box center [324, 303] width 609 height 485
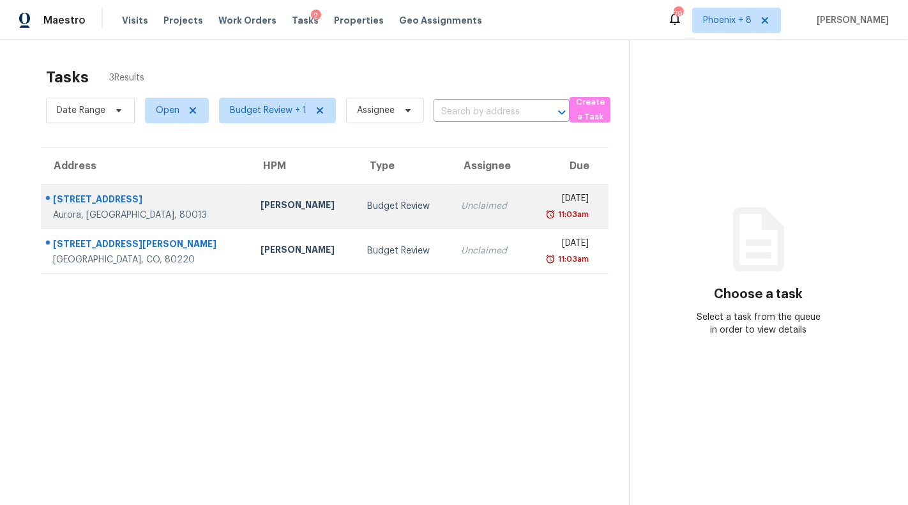
click at [455, 213] on td "Unclaimed" at bounding box center [488, 206] width 75 height 45
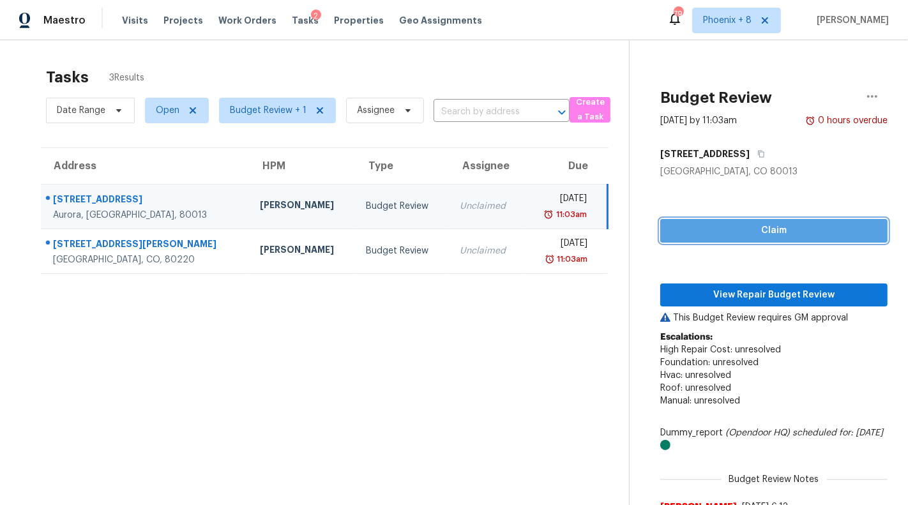
click at [689, 226] on span "Claim" at bounding box center [774, 231] width 207 height 16
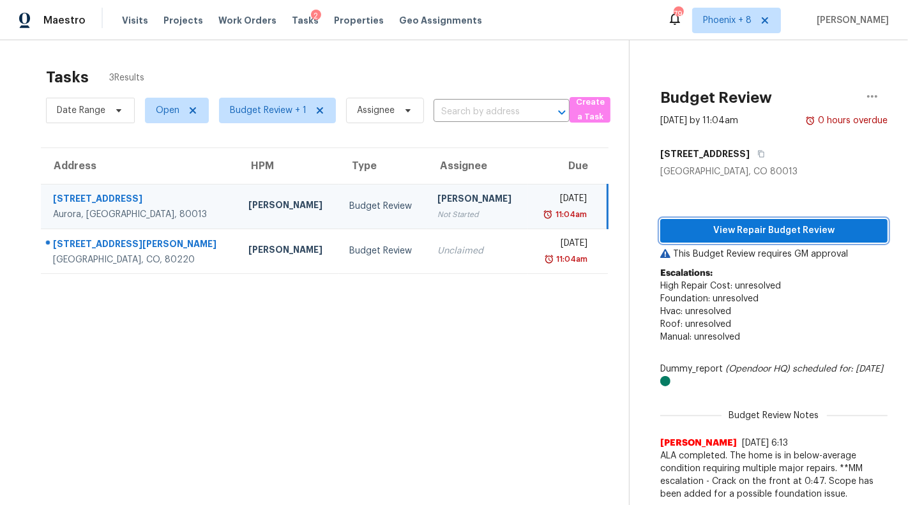
click at [726, 225] on span "View Repair Budget Review" at bounding box center [774, 231] width 207 height 16
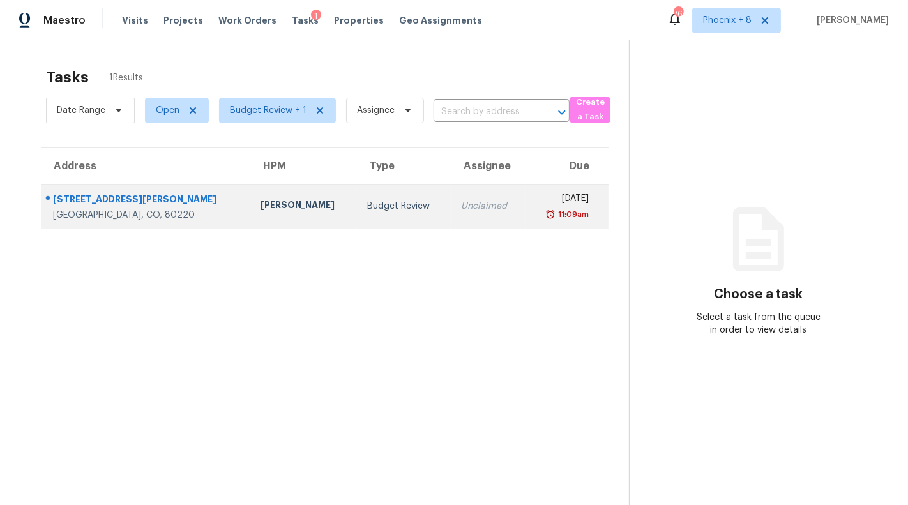
click at [451, 218] on td "Unclaimed" at bounding box center [488, 206] width 75 height 45
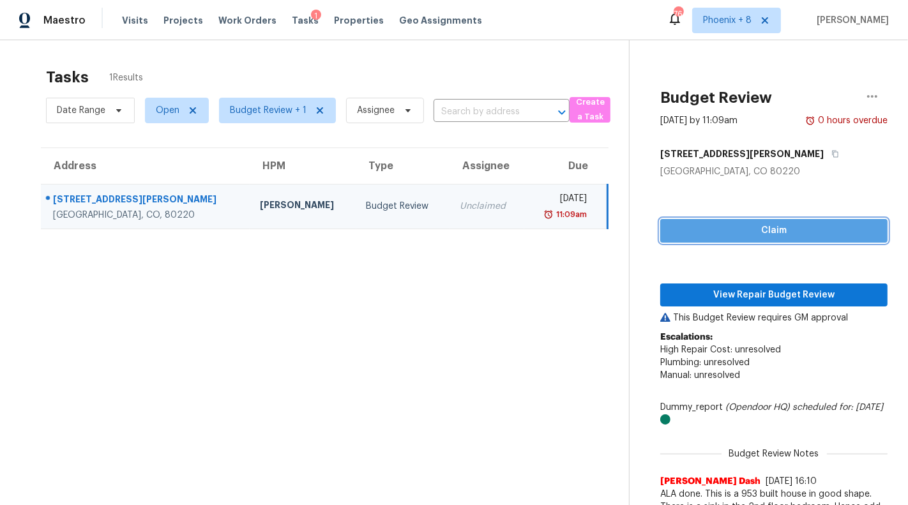
click at [735, 228] on span "Claim" at bounding box center [774, 231] width 207 height 16
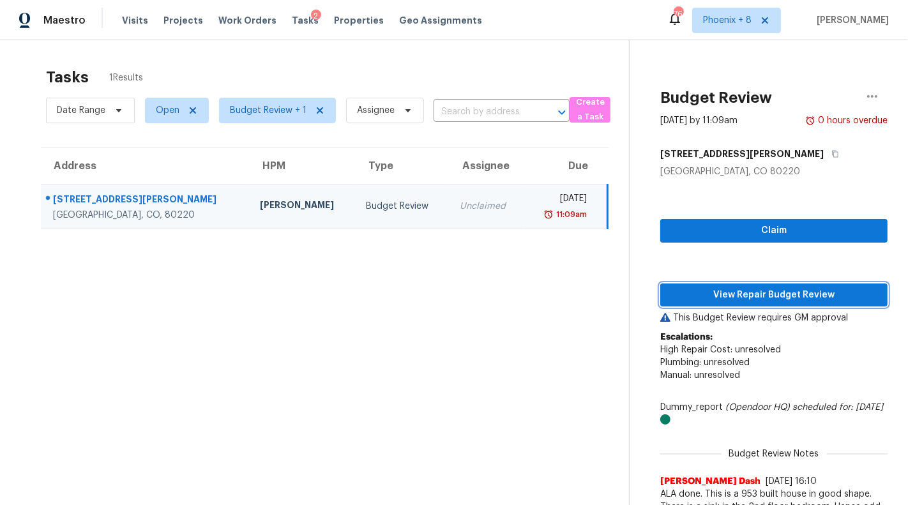
click at [736, 297] on span "View Repair Budget Review" at bounding box center [774, 295] width 207 height 16
